Goal: Task Accomplishment & Management: Complete application form

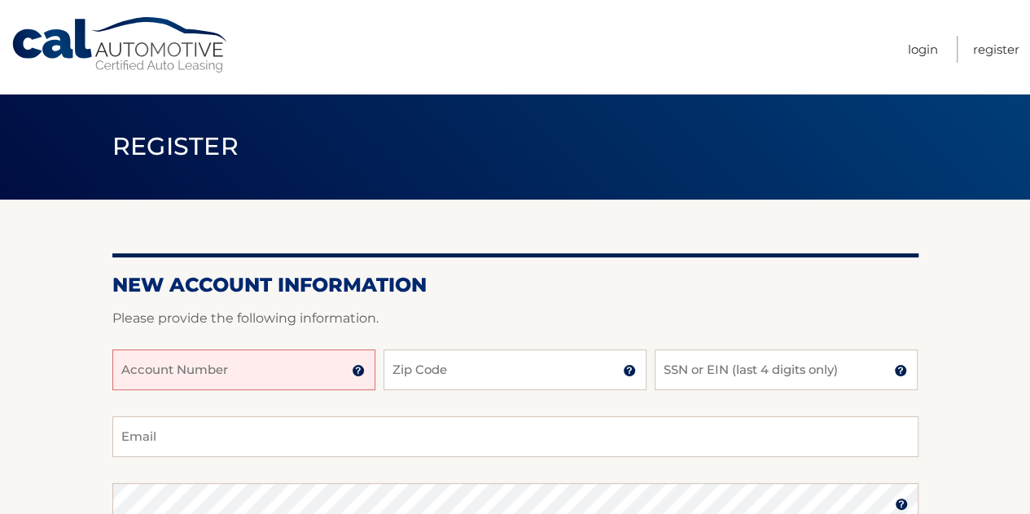
click at [291, 370] on input "Account Number" at bounding box center [243, 369] width 263 height 41
paste input "44455909892"
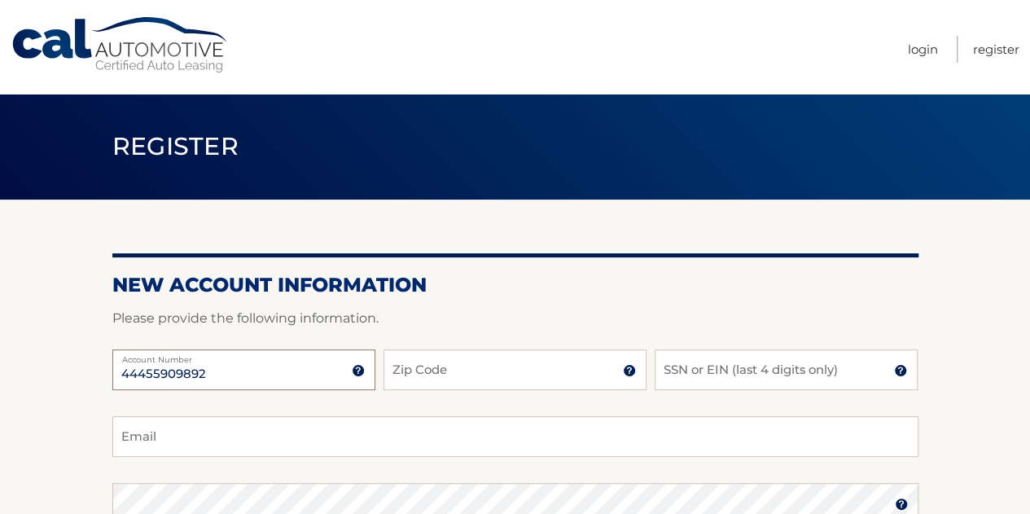
type input "44455909892"
click at [495, 376] on input "Zip Code" at bounding box center [514, 369] width 263 height 41
type input "08820"
click at [705, 372] on input "SSN or EIN (last 4 digits only)" at bounding box center [785, 369] width 263 height 41
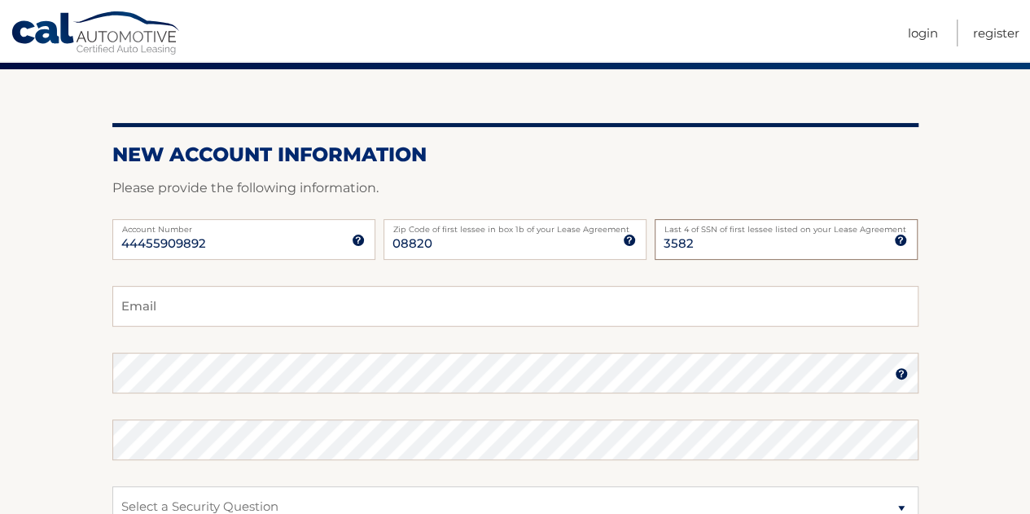
scroll to position [133, 0]
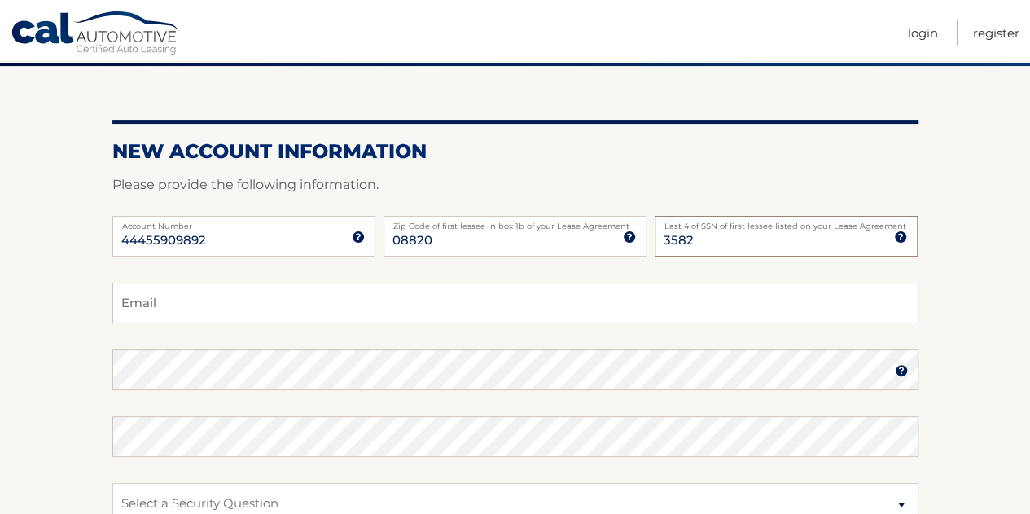
type input "3582"
click at [342, 308] on input "Email" at bounding box center [515, 302] width 806 height 41
type input "chandra@oraapps.com"
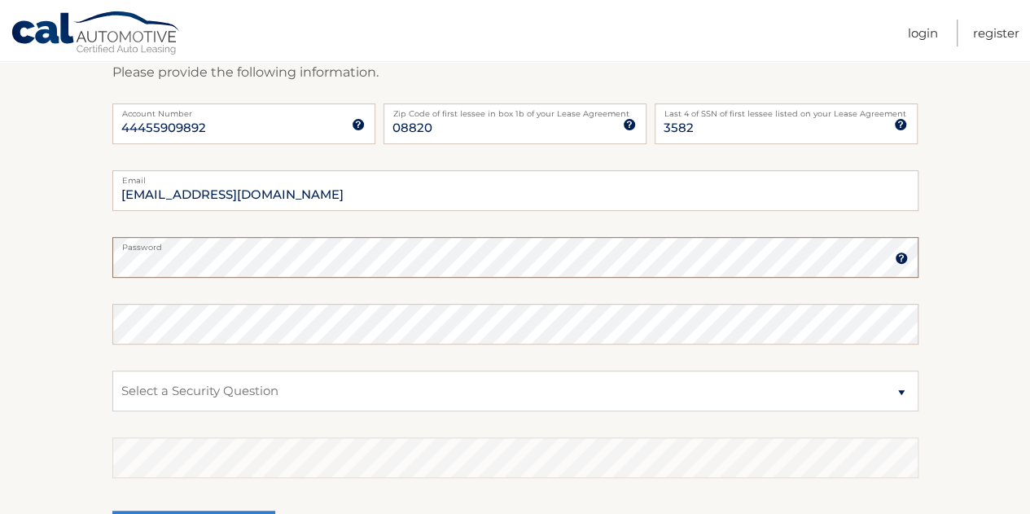
scroll to position [249, 0]
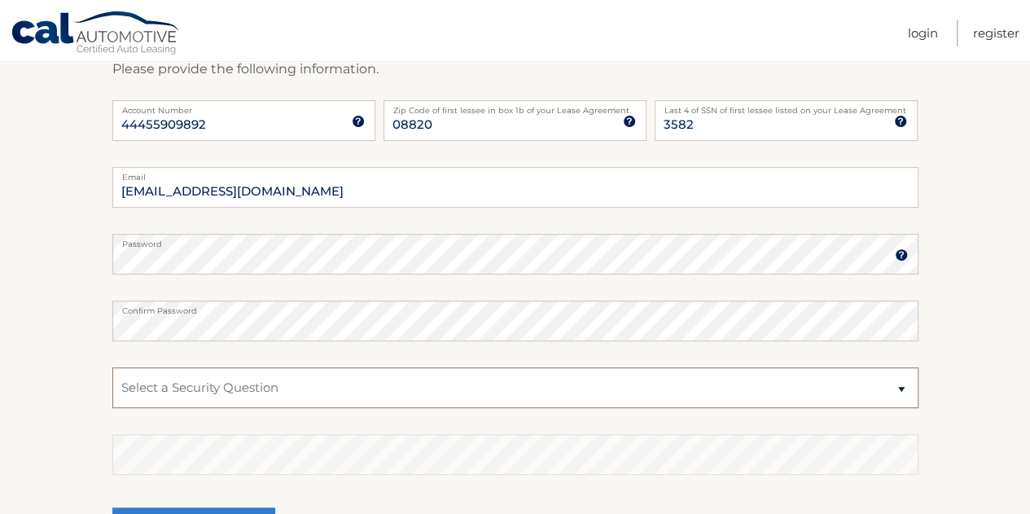
click at [292, 385] on select "Select a Security Question What was the name of your elementary school? What is…" at bounding box center [515, 387] width 806 height 41
select select "2"
click at [112, 367] on select "Select a Security Question What was the name of your elementary school? What is…" at bounding box center [515, 387] width 806 height 41
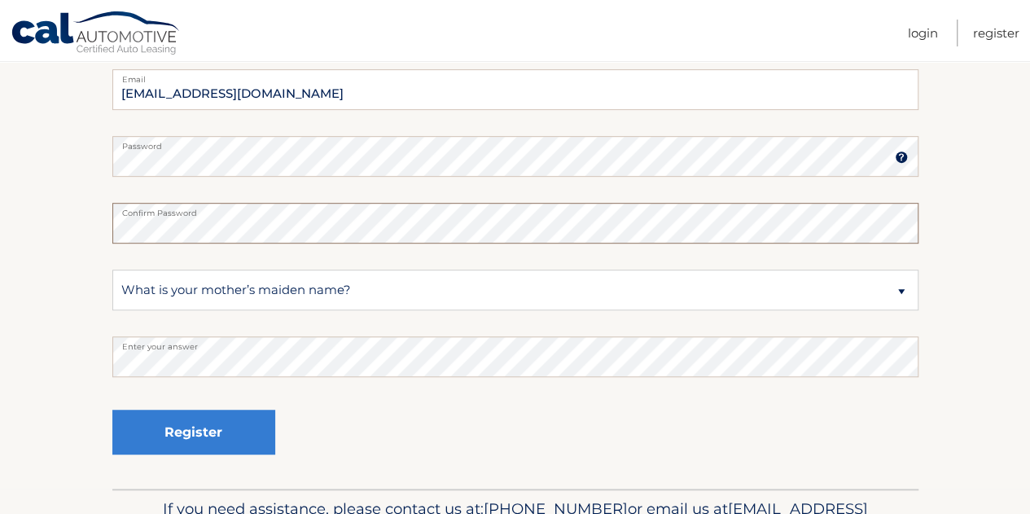
scroll to position [353, 0]
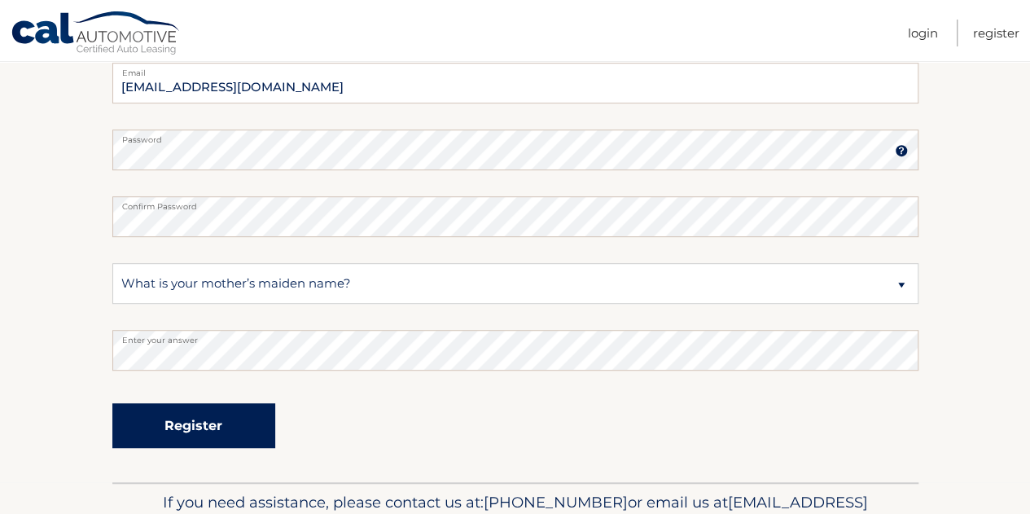
click at [216, 432] on button "Register" at bounding box center [193, 425] width 163 height 45
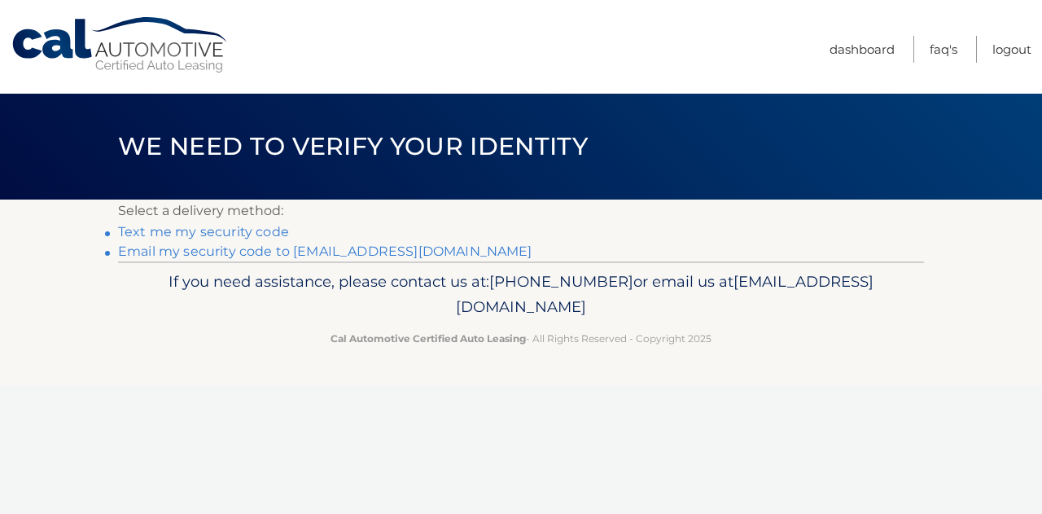
click at [264, 330] on p "Cal Automotive Certified Auto Leasing - All Rights Reserved - Copyright 2025" at bounding box center [521, 338] width 785 height 17
click at [247, 227] on link "Text me my security code" at bounding box center [203, 231] width 171 height 15
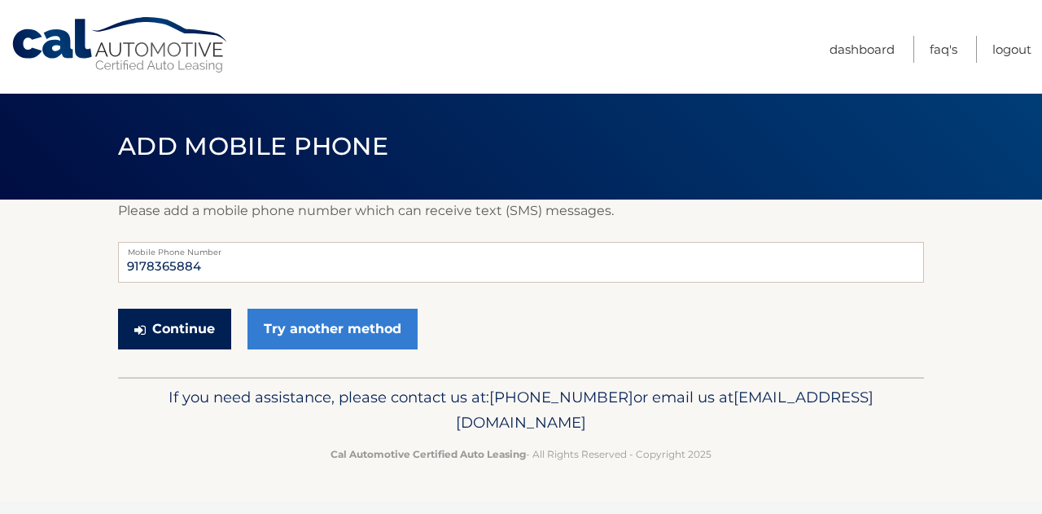
click at [186, 331] on button "Continue" at bounding box center [174, 328] width 113 height 41
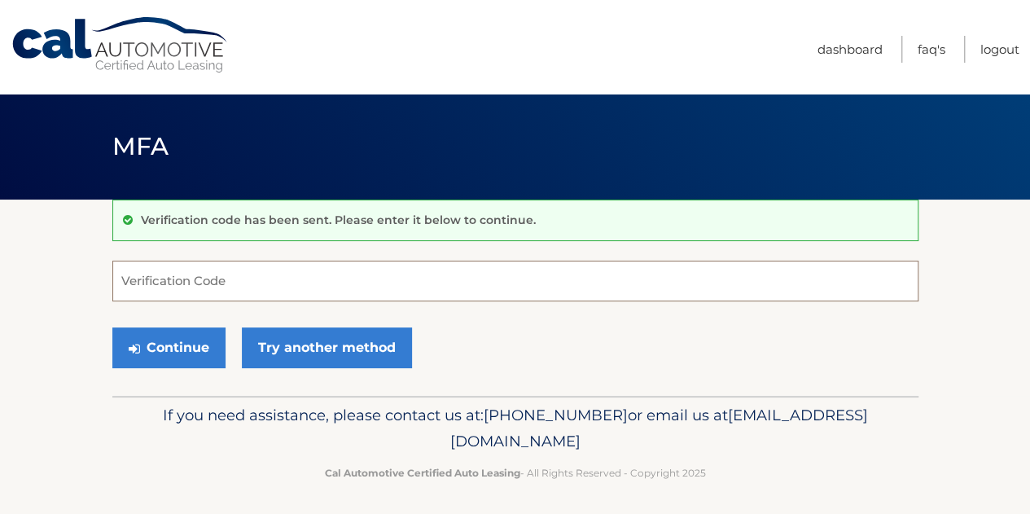
click at [207, 289] on input "Verification Code" at bounding box center [515, 280] width 806 height 41
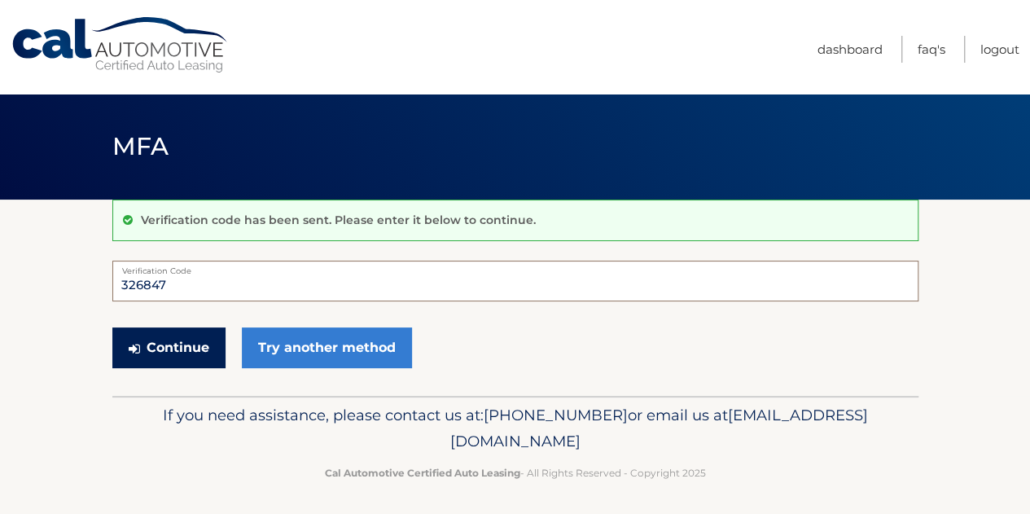
type input "326847"
click at [188, 354] on button "Continue" at bounding box center [168, 347] width 113 height 41
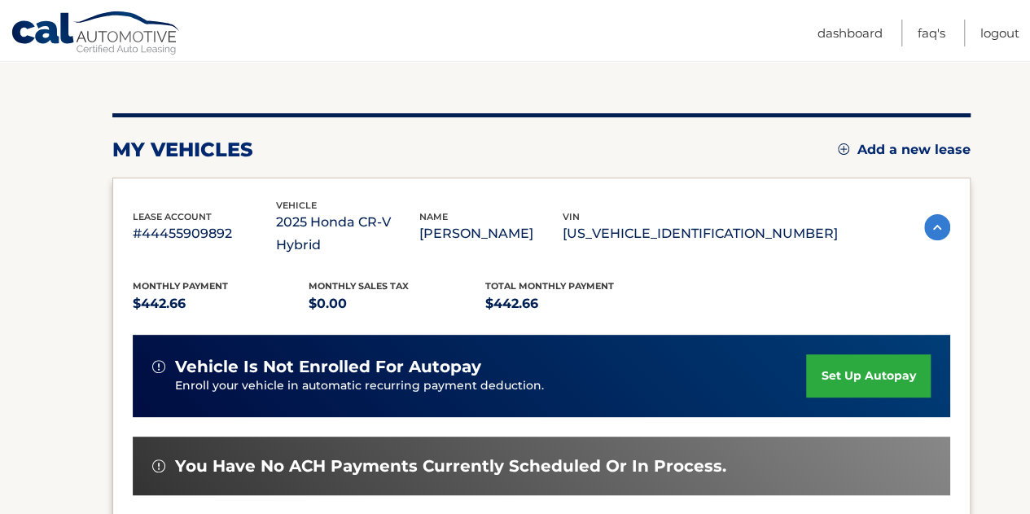
scroll to position [164, 0]
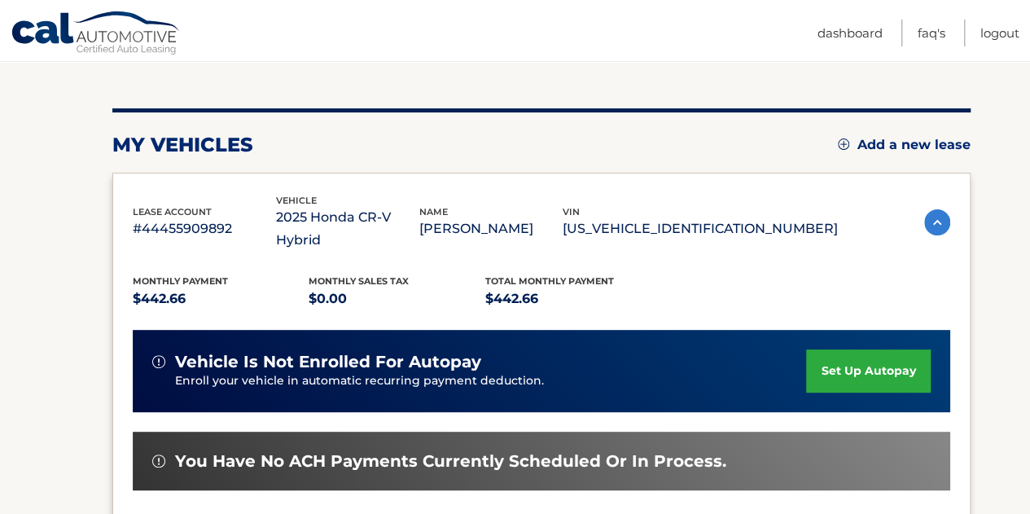
click at [876, 349] on link "set up autopay" at bounding box center [868, 370] width 124 height 43
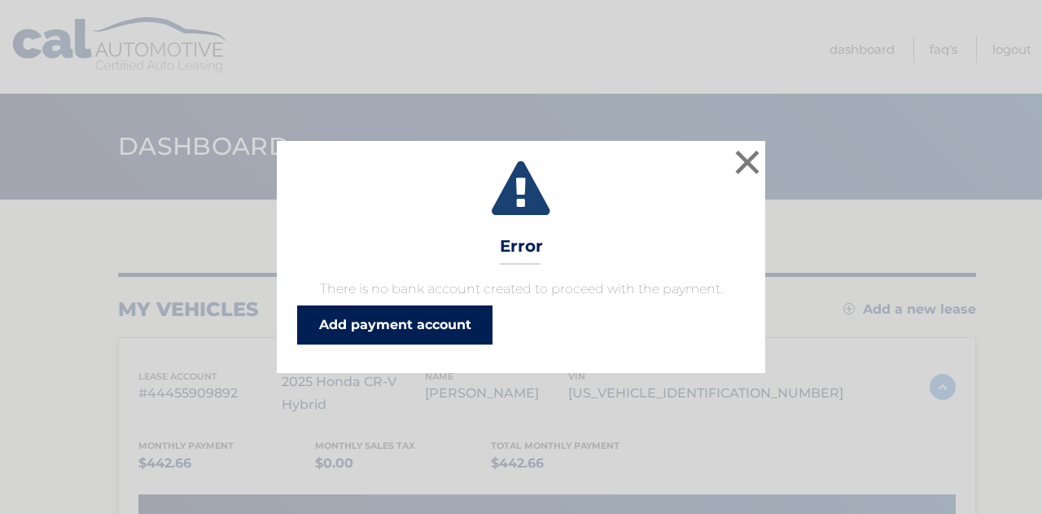
click at [449, 321] on link "Add payment account" at bounding box center [394, 324] width 195 height 39
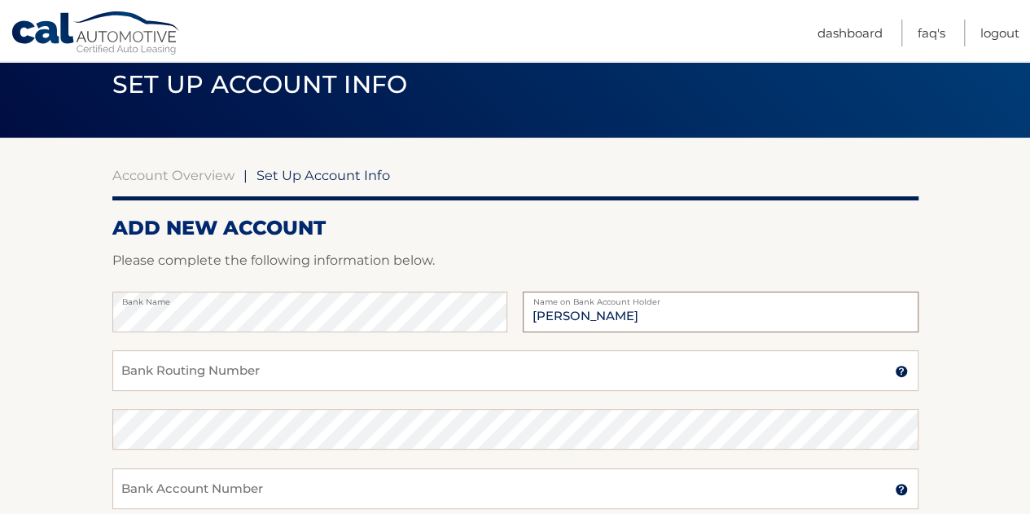
scroll to position [65, 0]
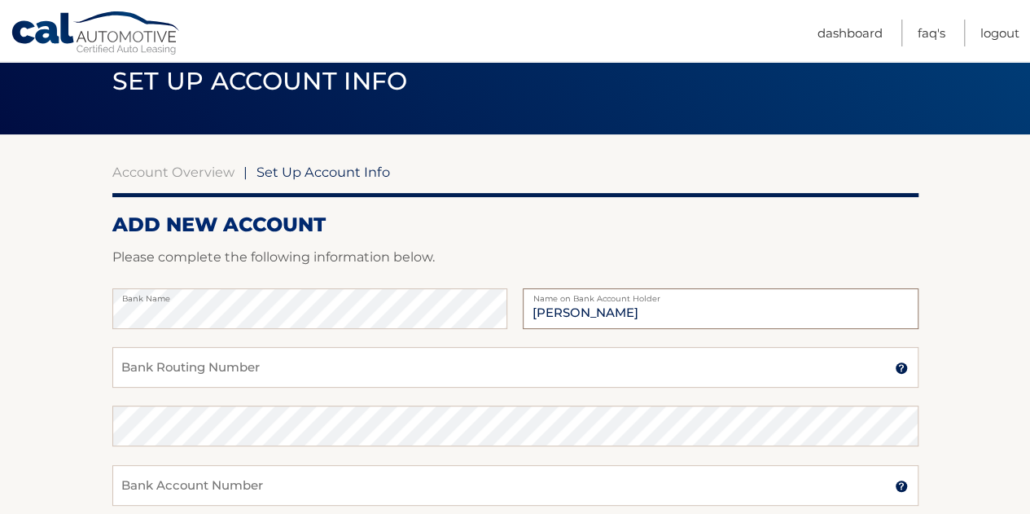
type input "Chandra Dwasari"
click at [330, 372] on input "Bank Routing Number" at bounding box center [515, 367] width 806 height 41
type input "021200339"
click at [369, 488] on input "Bank Account Number" at bounding box center [515, 485] width 806 height 41
click at [271, 480] on input "Bank Account Number" at bounding box center [515, 485] width 806 height 41
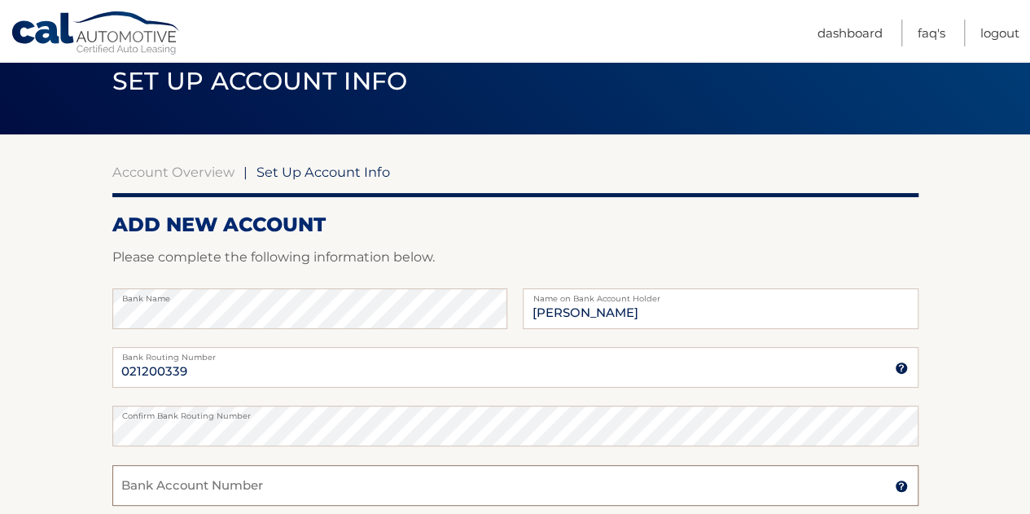
paste input "381007310593"
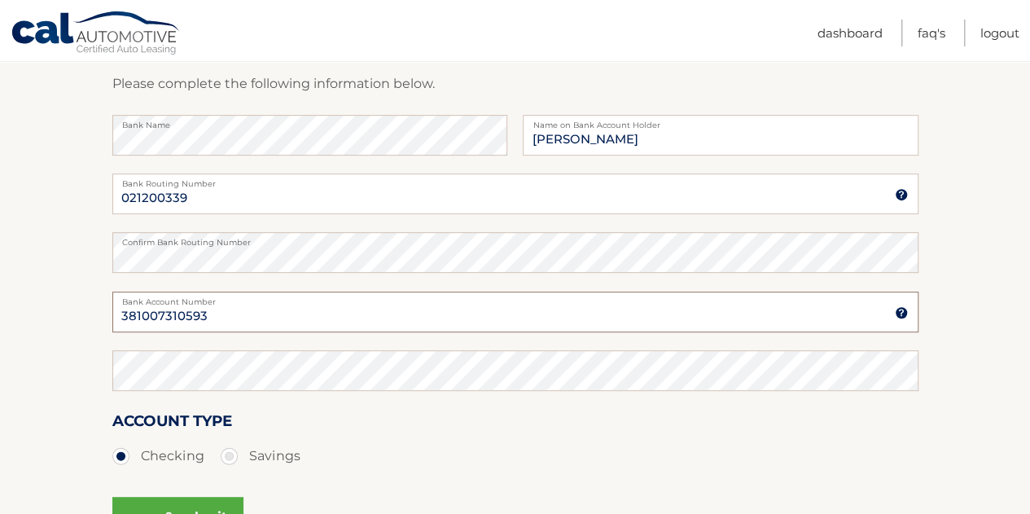
scroll to position [243, 0]
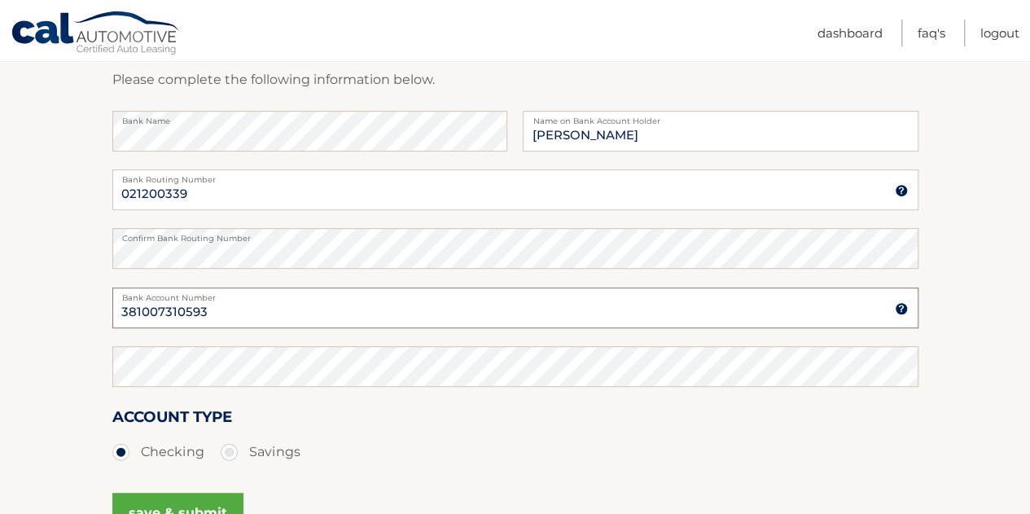
type input "381007310593"
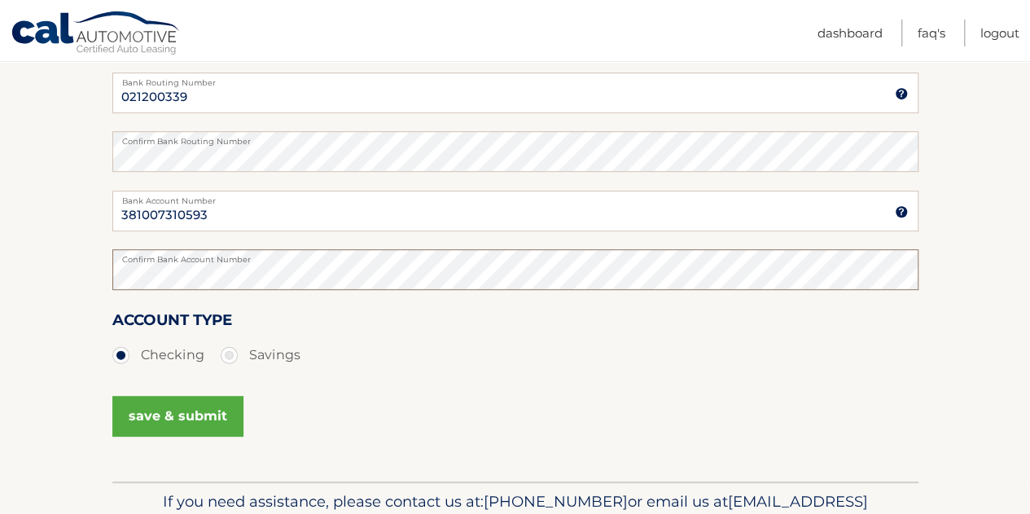
scroll to position [348, 0]
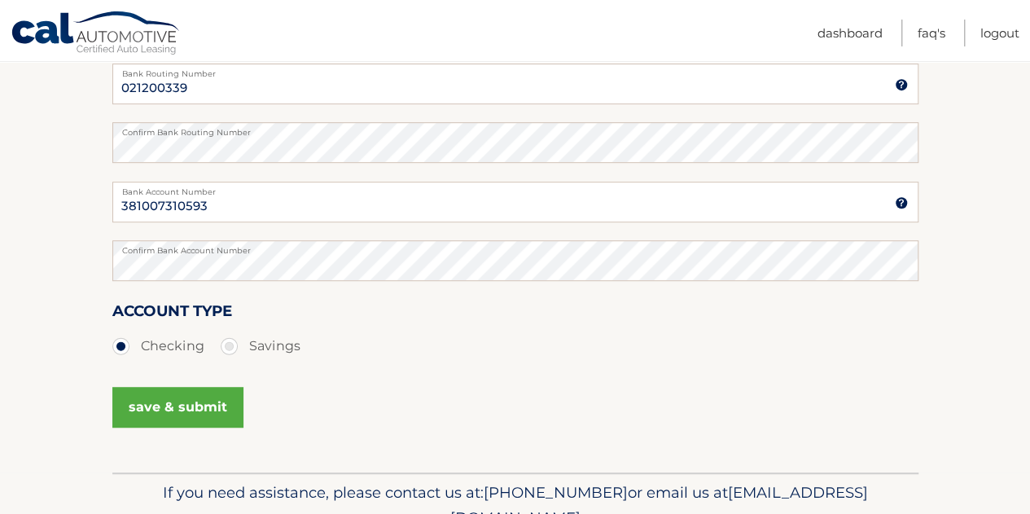
click at [653, 427] on div "save & submit" at bounding box center [515, 416] width 806 height 73
drag, startPoint x: 313, startPoint y: 79, endPoint x: 17, endPoint y: 58, distance: 297.0
click at [62, 151] on section "Account Overview | Set Up Account Info ADD NEW ACCOUNT Please complete the foll…" at bounding box center [515, 161] width 1030 height 621
click at [1008, 214] on section "Account Overview | Set Up Account Info ADD NEW ACCOUNT Please complete the foll…" at bounding box center [515, 161] width 1030 height 621
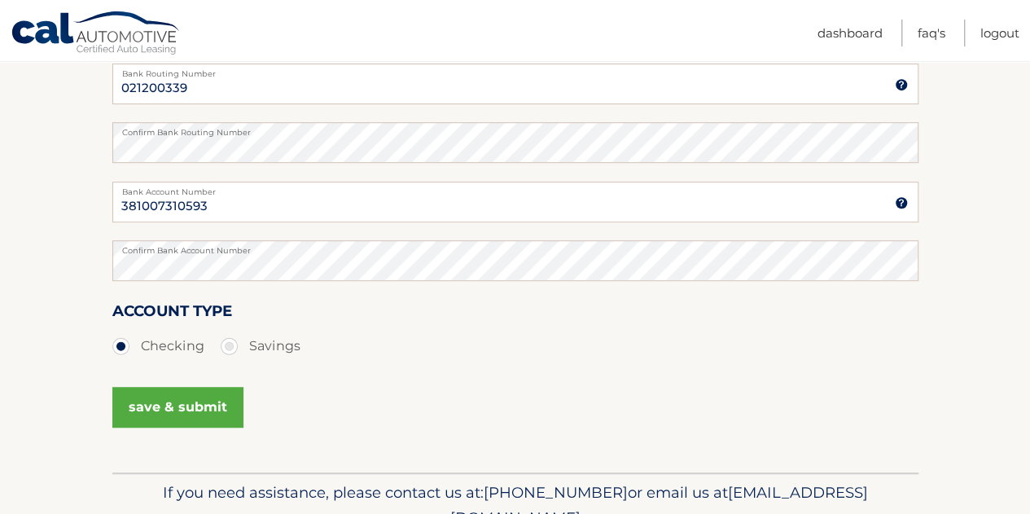
click at [188, 408] on button "save & submit" at bounding box center [177, 407] width 131 height 41
click at [194, 413] on button "save & submit" at bounding box center [177, 407] width 131 height 41
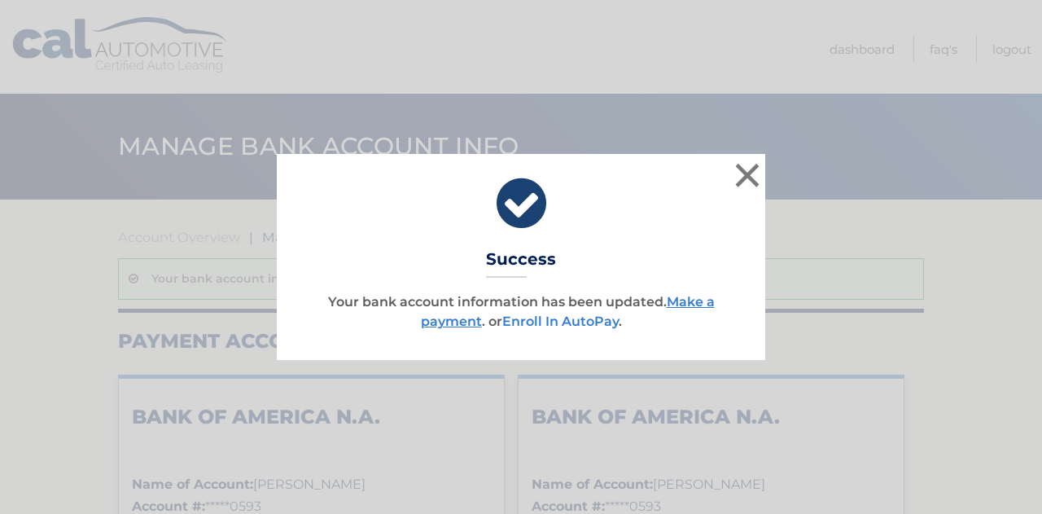
click at [589, 315] on link "Enroll In AutoPay" at bounding box center [560, 320] width 116 height 15
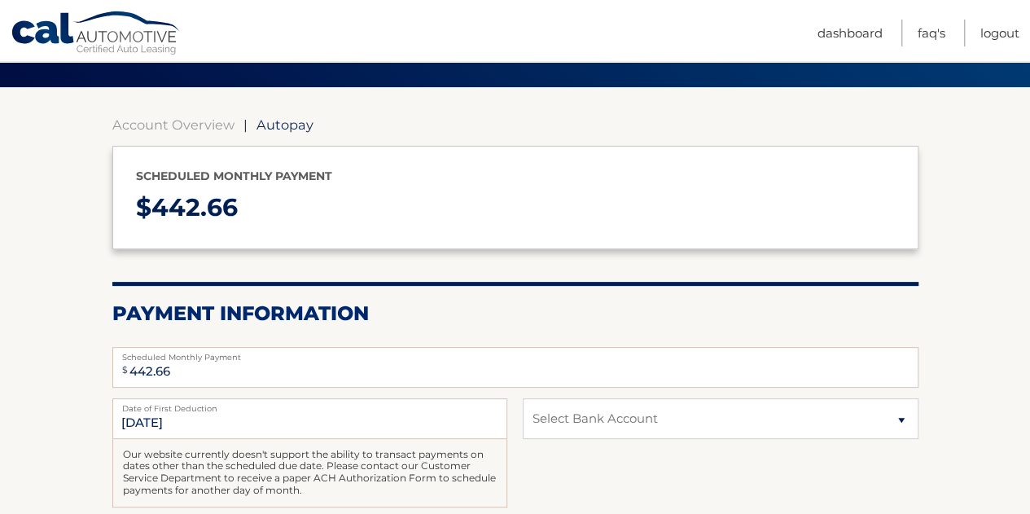
scroll to position [114, 0]
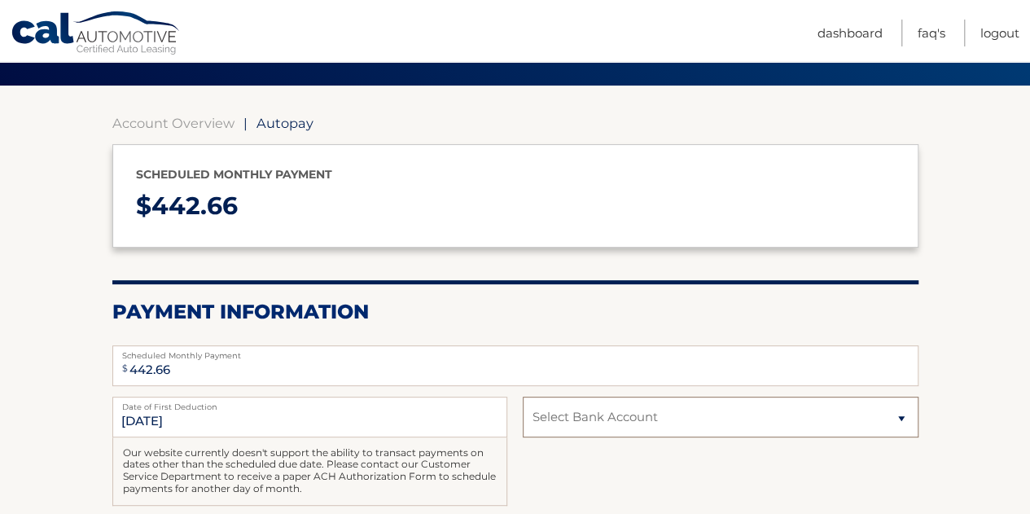
click at [877, 413] on select "Select Bank Account Checking BANK OF AMERICA N.A. *****0593 Checking BANK OF AM…" at bounding box center [720, 416] width 395 height 41
select select "Y2M3OGNkNzgtNTYzYy00MDk0LThiMTAtNmNlMzliNGRmOGU1"
click at [523, 396] on select "Select Bank Account Checking BANK OF AMERICA N.A. *****0593 Checking BANK OF AM…" at bounding box center [720, 416] width 395 height 41
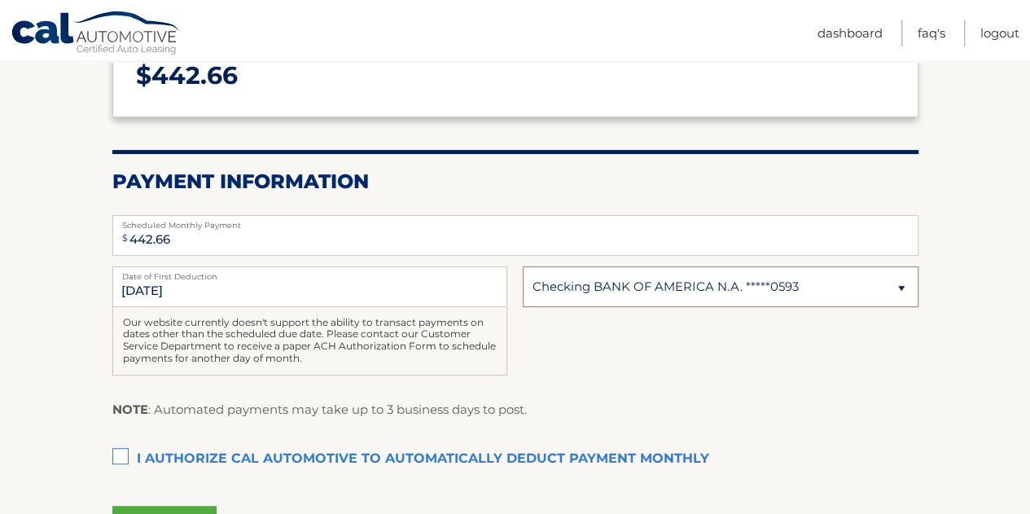
scroll to position [249, 0]
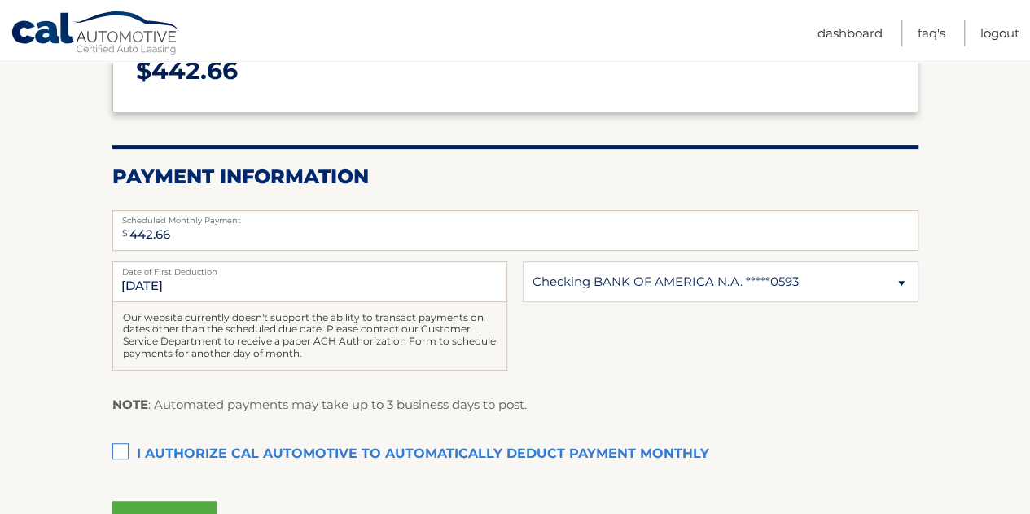
click at [124, 450] on label "I authorize cal automotive to automatically deduct payment monthly This checkbo…" at bounding box center [515, 454] width 806 height 33
click at [0, 0] on input "I authorize cal automotive to automatically deduct payment monthly This checkbo…" at bounding box center [0, 0] width 0 height 0
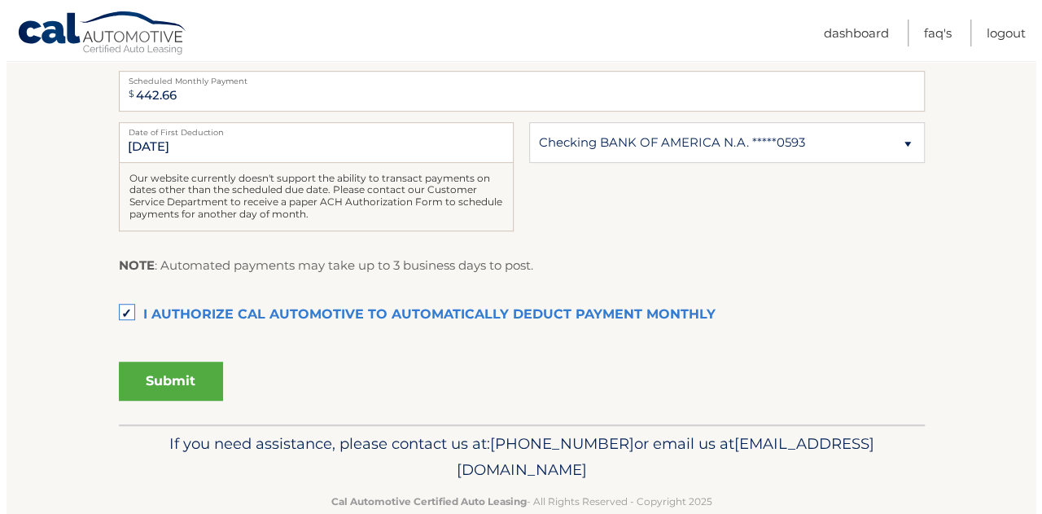
scroll to position [400, 0]
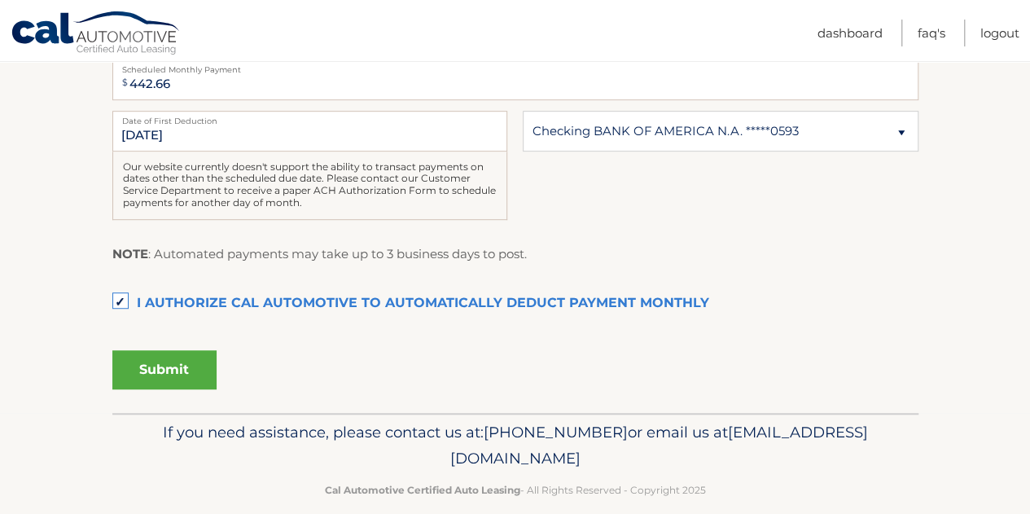
click at [174, 382] on button "Submit" at bounding box center [164, 369] width 104 height 39
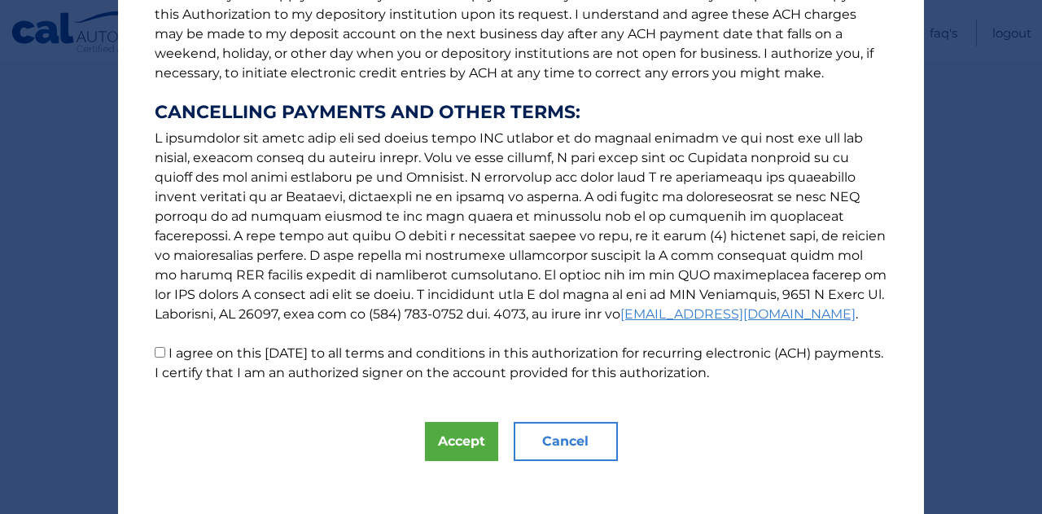
scroll to position [255, 0]
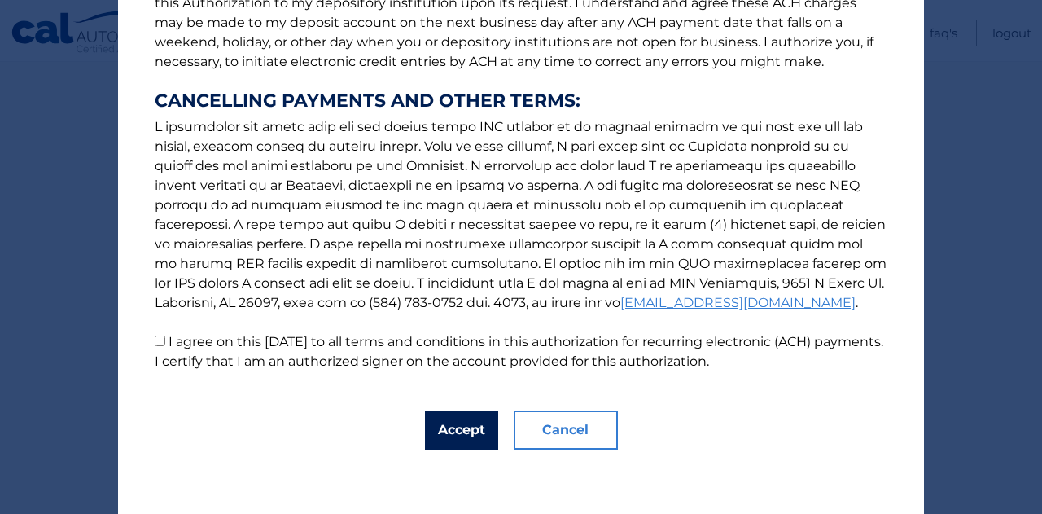
click at [439, 427] on button "Accept" at bounding box center [461, 429] width 73 height 39
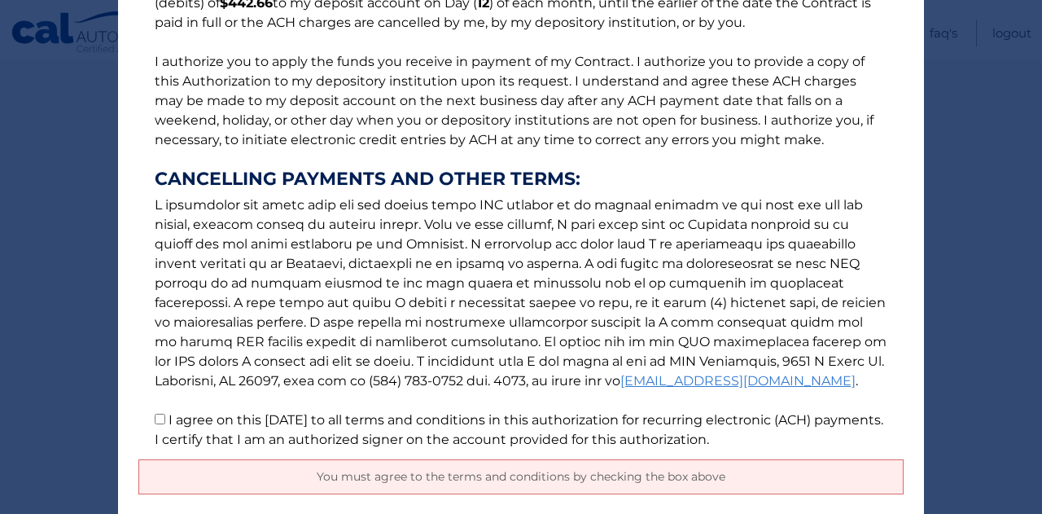
scroll to position [179, 0]
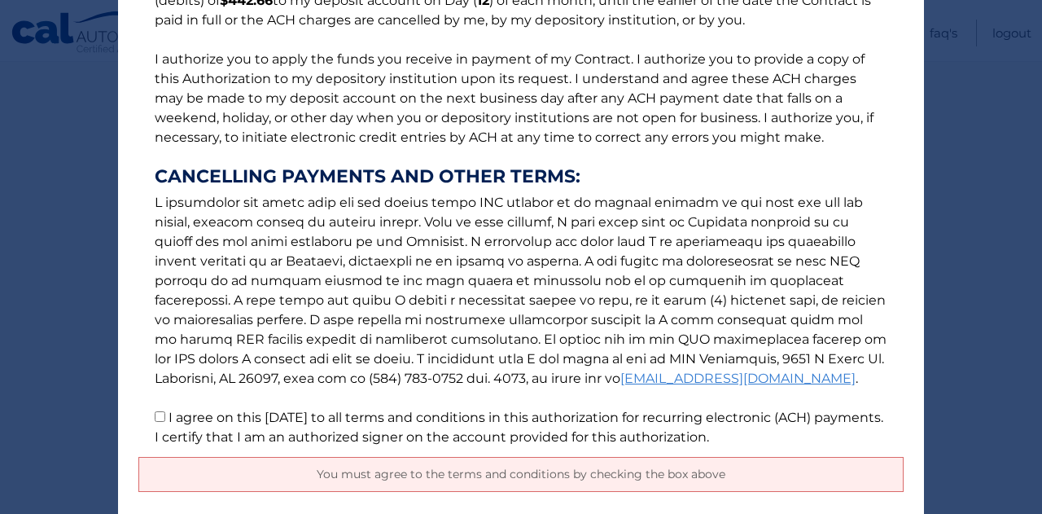
click at [155, 418] on input "I agree on this 09/29/2025 to all terms and conditions in this authorization fo…" at bounding box center [160, 416] width 11 height 11
checkbox input "true"
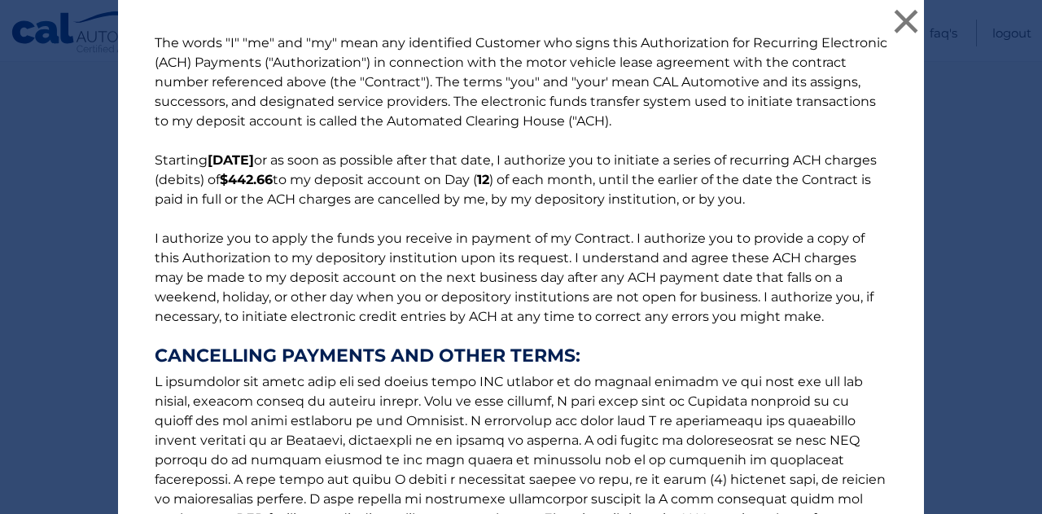
scroll to position [255, 0]
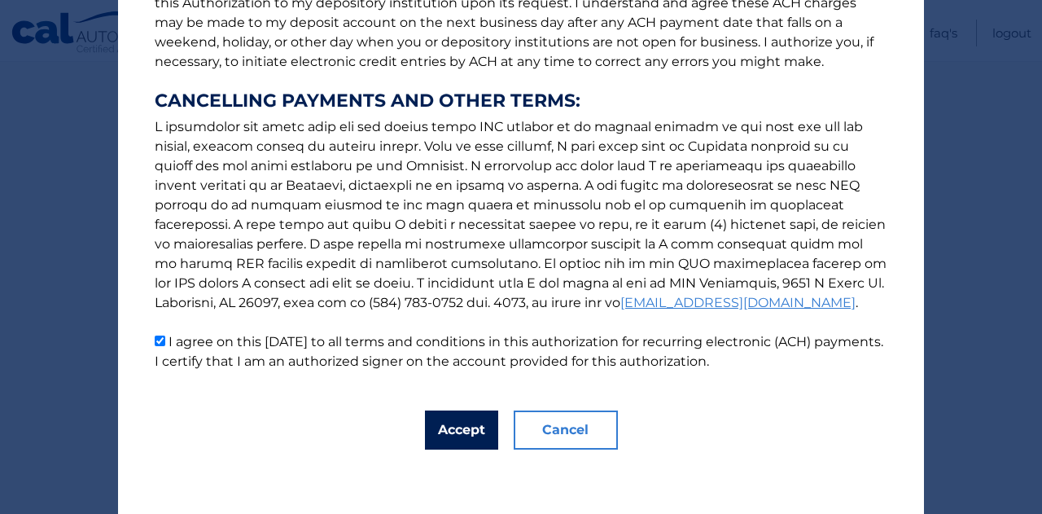
click at [445, 421] on button "Accept" at bounding box center [461, 429] width 73 height 39
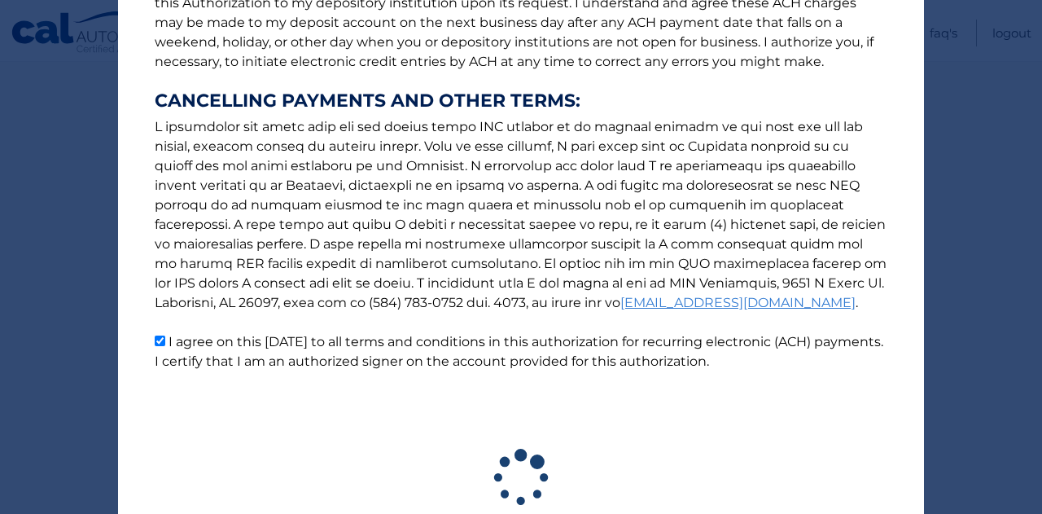
scroll to position [374, 0]
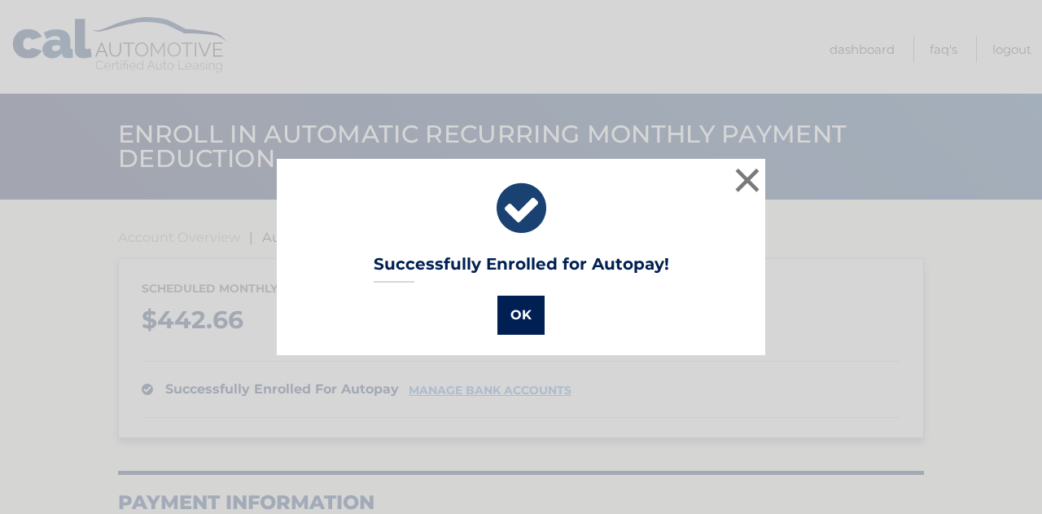
click at [499, 328] on button "OK" at bounding box center [520, 314] width 47 height 39
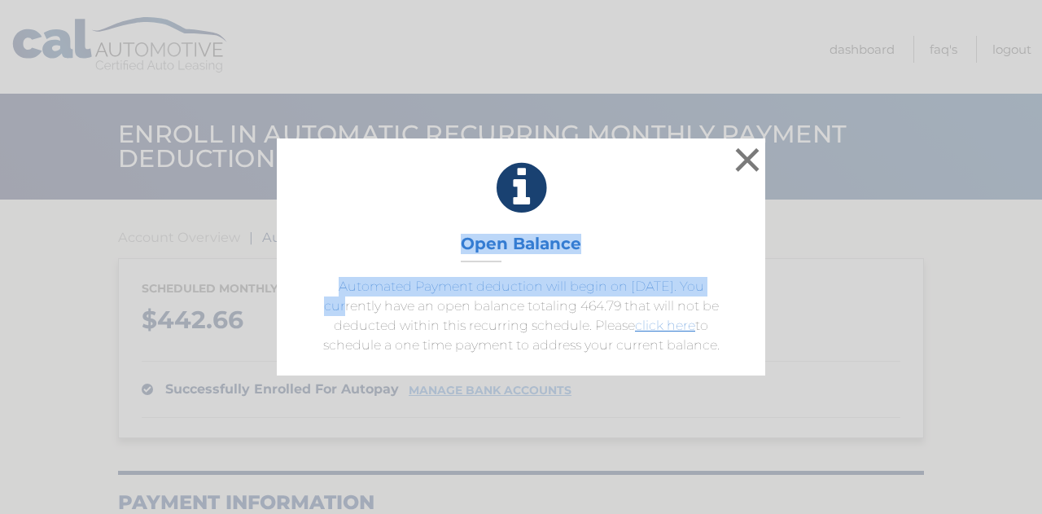
drag, startPoint x: 644, startPoint y: 174, endPoint x: 718, endPoint y: 277, distance: 126.5
click at [718, 277] on div "Open Balance Automated Payment deduction will begin on [DATE]. You currently ha…" at bounding box center [521, 256] width 488 height 236
